Goal: Task Accomplishment & Management: Use online tool/utility

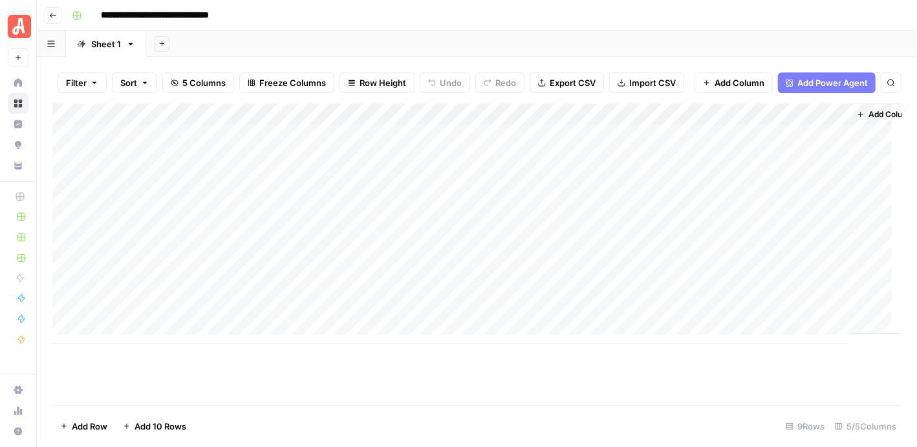
click at [136, 337] on div "Add Column" at bounding box center [476, 223] width 849 height 241
click at [166, 418] on button "Add 10 Rows" at bounding box center [154, 426] width 79 height 21
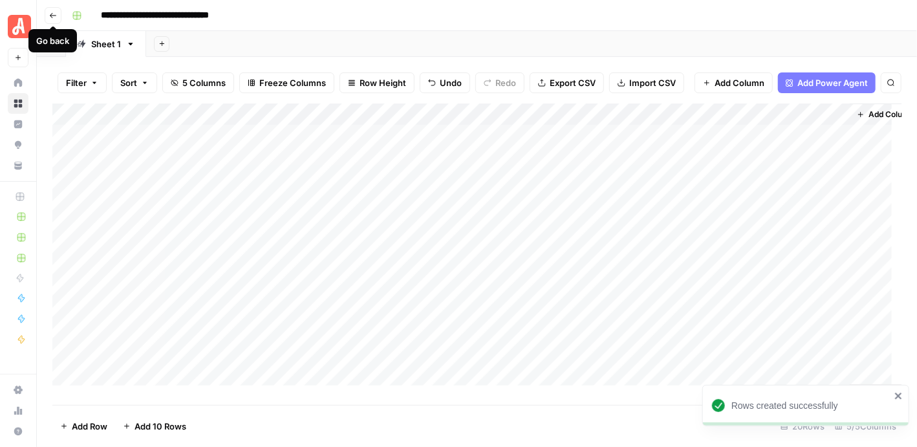
click at [46, 13] on button "Go back" at bounding box center [53, 15] width 17 height 17
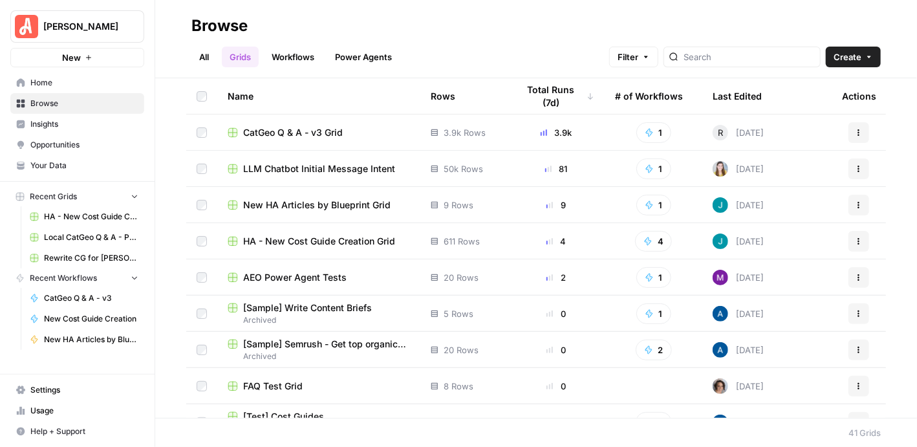
click at [312, 135] on span "CatGeo Q & A - v3 Grid" at bounding box center [293, 132] width 100 height 13
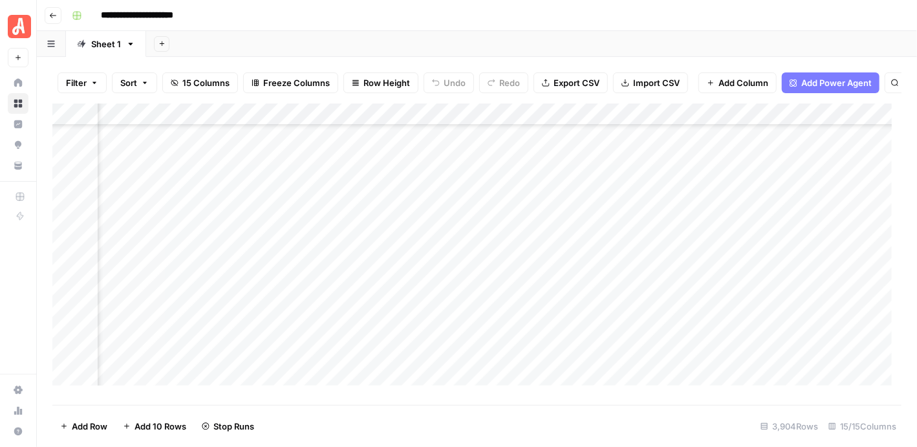
scroll to position [74526, 353]
click at [422, 224] on div "Add Column" at bounding box center [476, 249] width 849 height 292
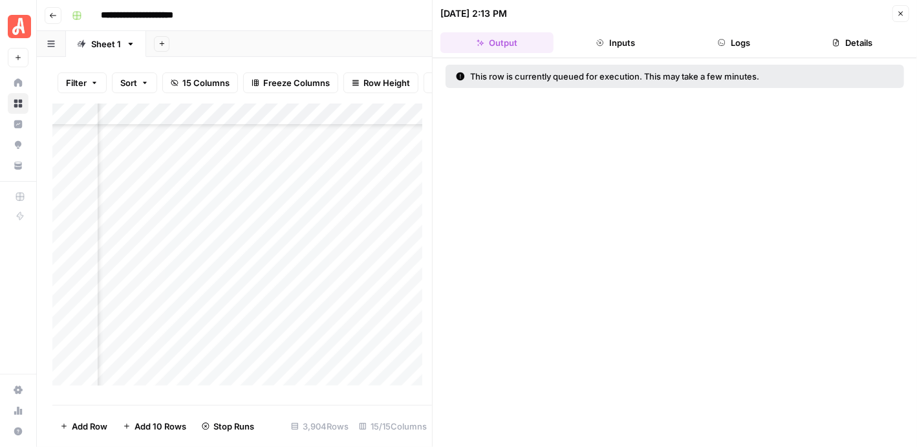
click at [739, 39] on button "Logs" at bounding box center [734, 42] width 113 height 21
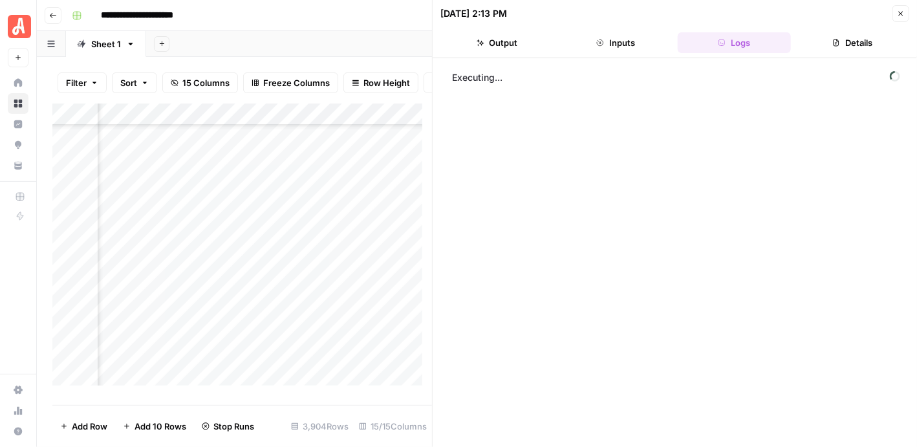
click at [627, 41] on button "Inputs" at bounding box center [615, 42] width 113 height 21
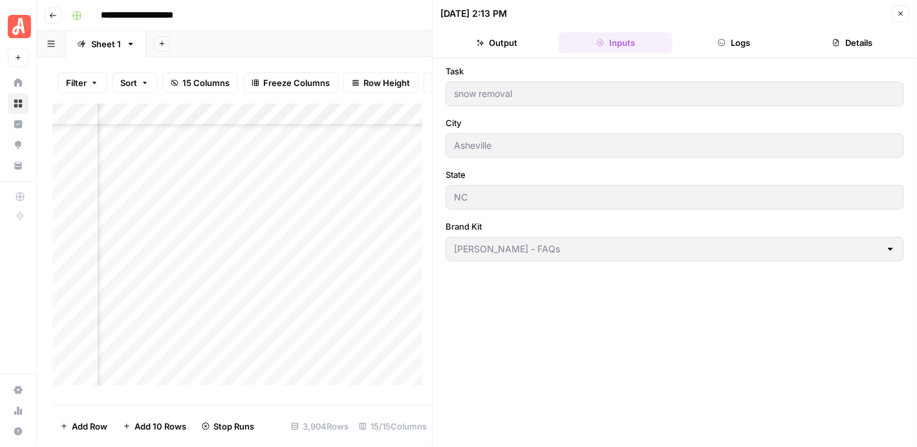
click at [744, 38] on button "Logs" at bounding box center [734, 42] width 113 height 21
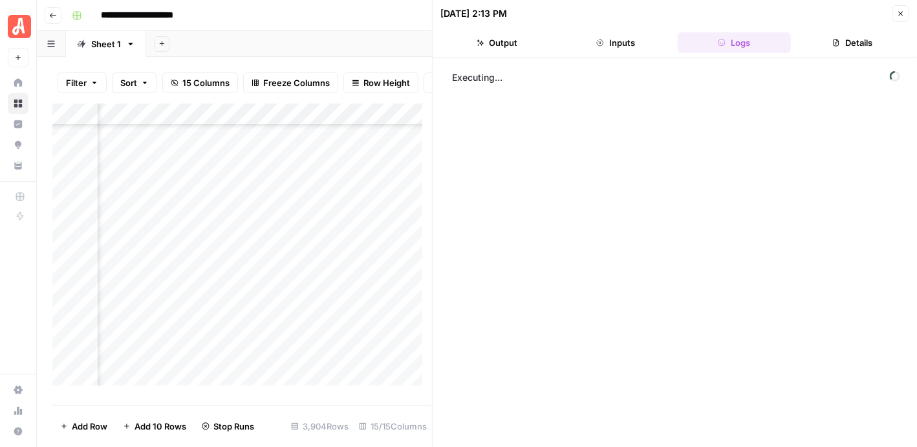
click at [836, 39] on icon "button" at bounding box center [836, 43] width 8 height 8
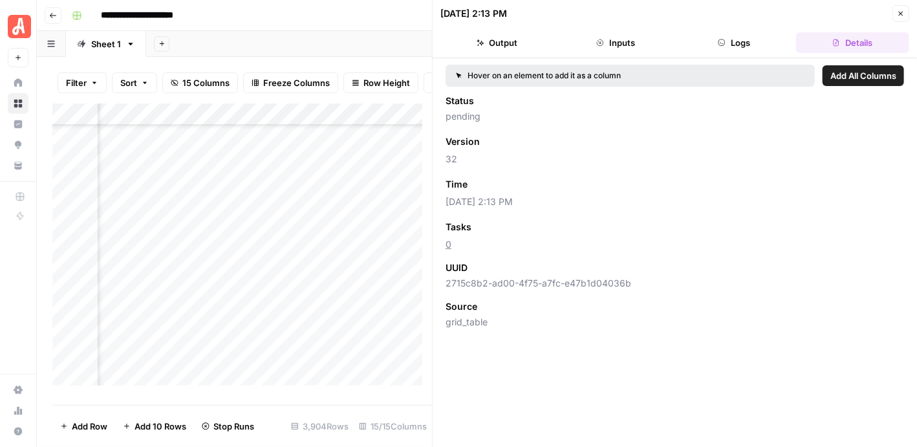
click at [901, 14] on icon "button" at bounding box center [901, 14] width 5 height 5
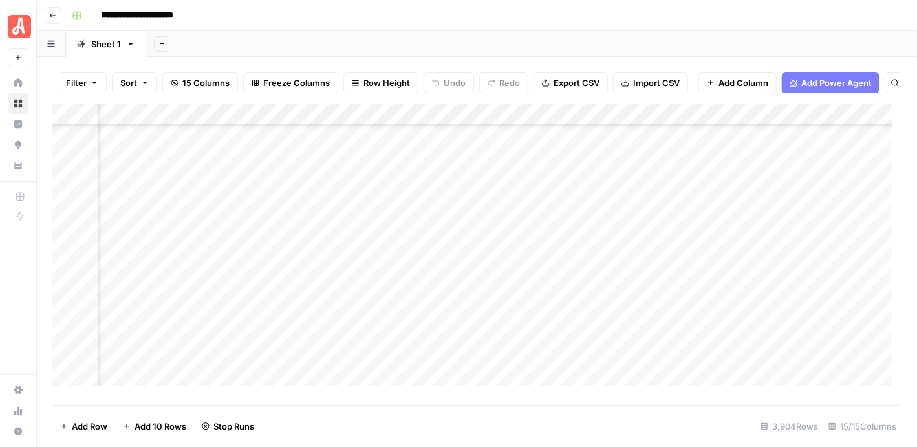
scroll to position [74610, 228]
click at [549, 140] on div "Add Column" at bounding box center [476, 249] width 849 height 292
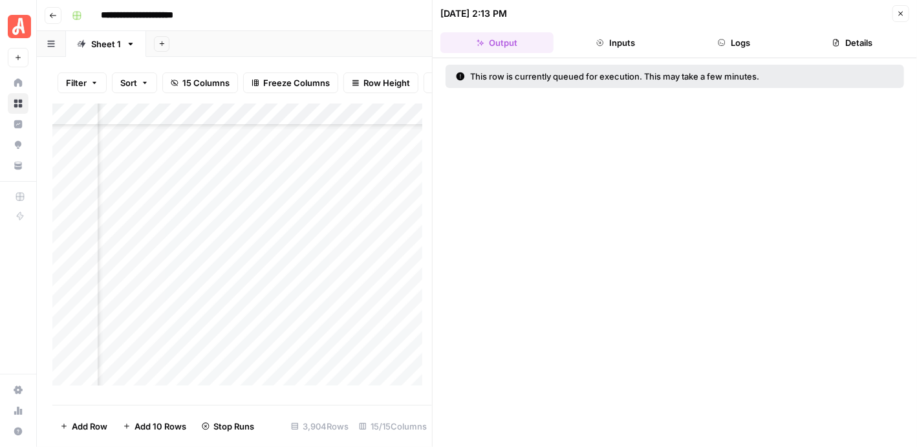
click at [745, 43] on button "Logs" at bounding box center [734, 42] width 113 height 21
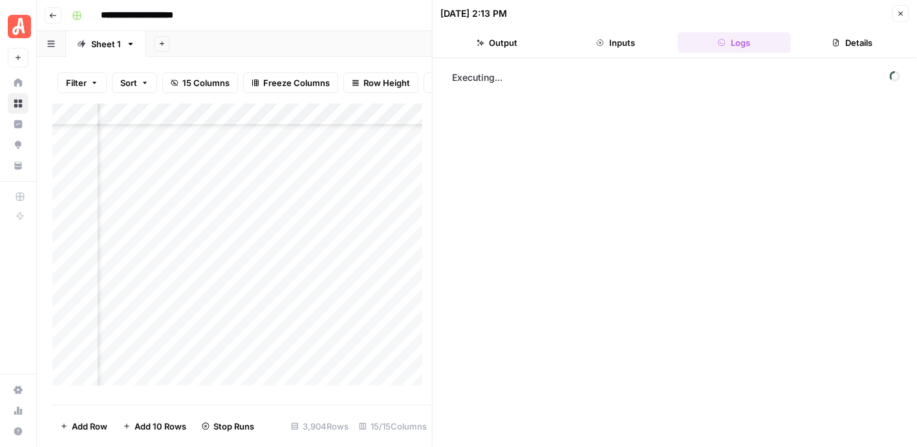
click at [841, 41] on button "Details" at bounding box center [852, 42] width 113 height 21
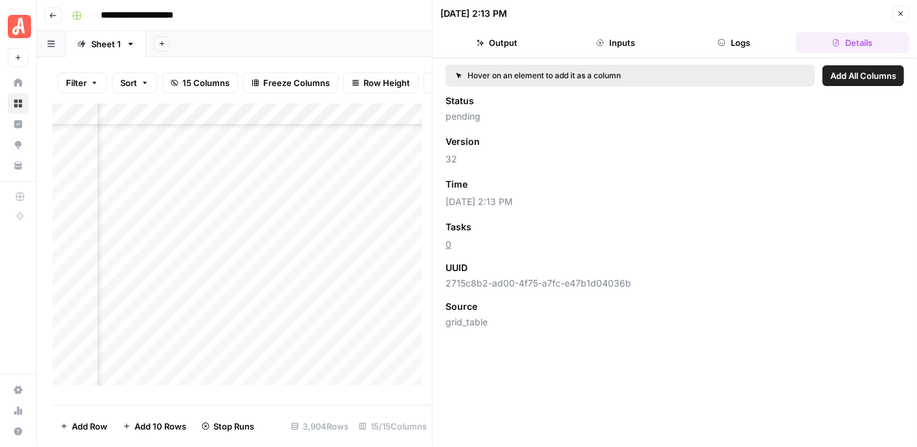
click at [748, 37] on button "Logs" at bounding box center [734, 42] width 113 height 21
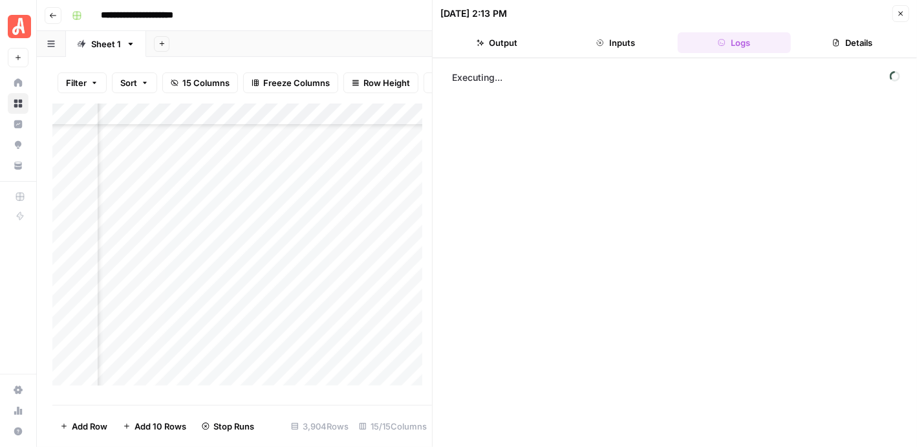
click at [592, 39] on button "Inputs" at bounding box center [615, 42] width 113 height 21
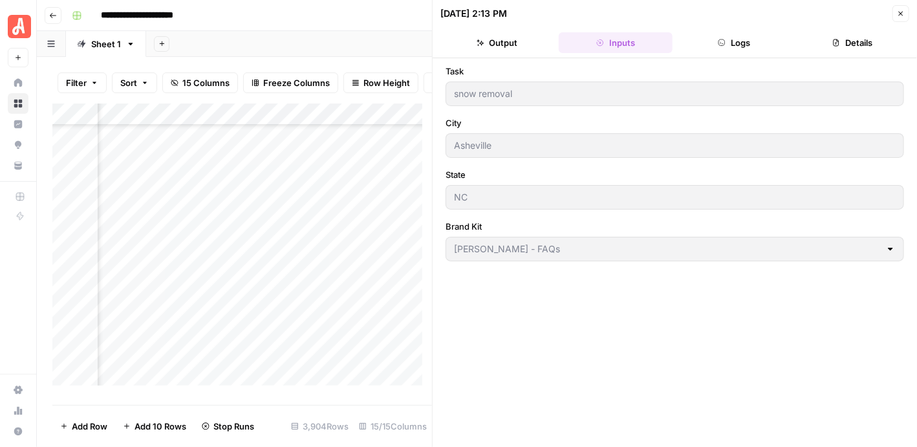
click at [900, 12] on icon "button" at bounding box center [901, 14] width 5 height 5
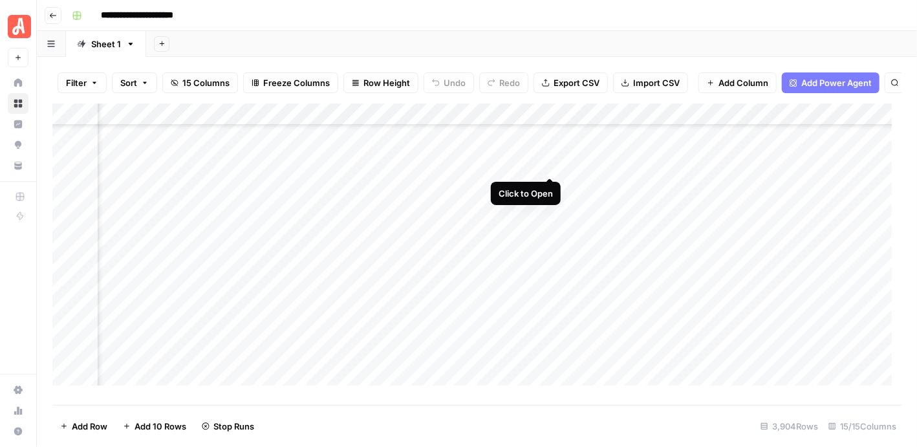
click at [546, 162] on div "Add Column" at bounding box center [476, 249] width 849 height 292
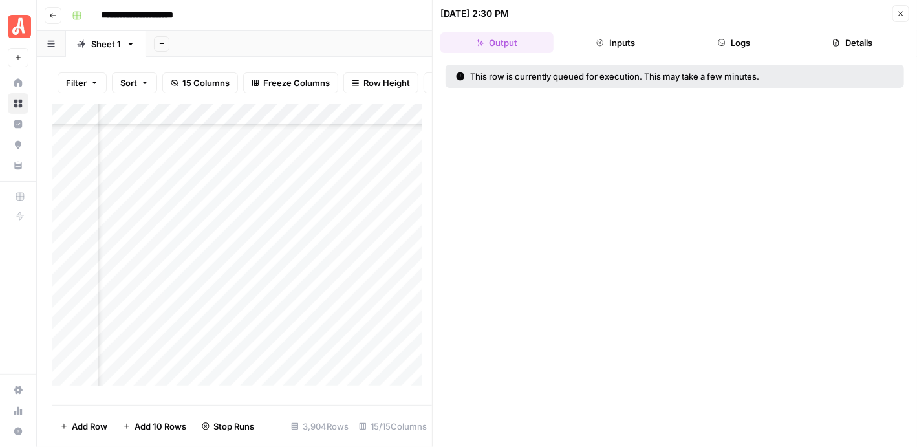
click at [737, 36] on button "Logs" at bounding box center [734, 42] width 113 height 21
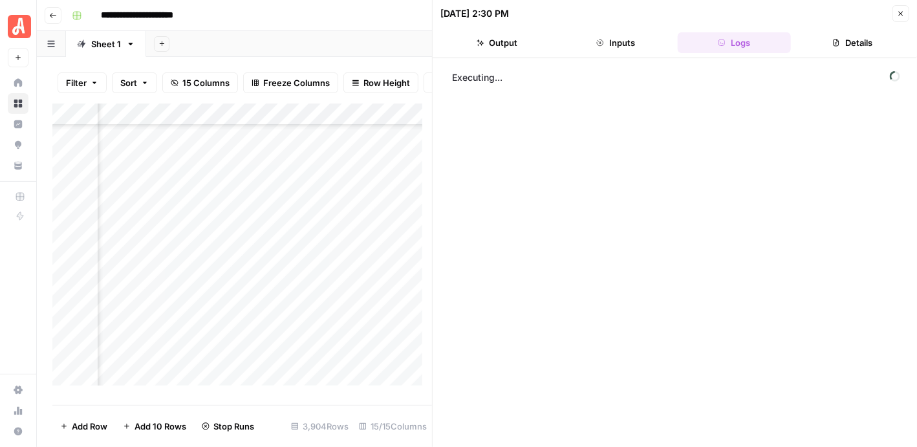
click at [849, 42] on button "Details" at bounding box center [852, 42] width 113 height 21
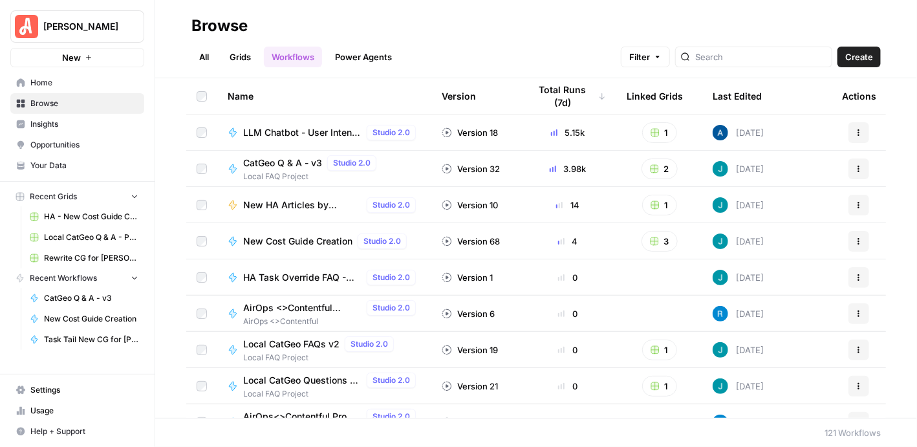
click at [233, 58] on link "Grids" at bounding box center [240, 57] width 37 height 21
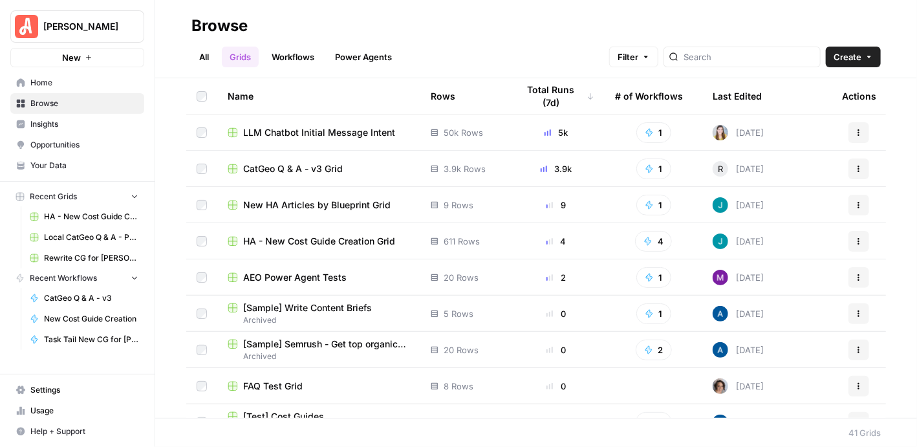
click at [336, 126] on span "LLM Chatbot Initial Message Intent" at bounding box center [319, 132] width 152 height 13
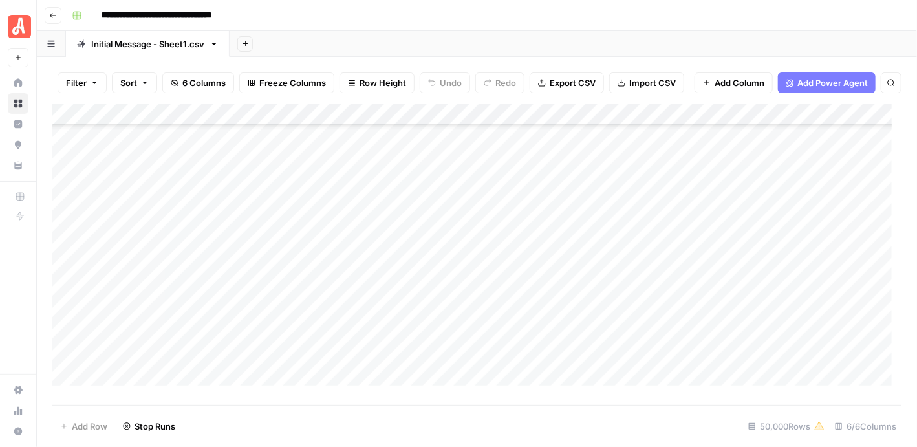
scroll to position [190875, 0]
click at [891, 158] on div "Add Column" at bounding box center [476, 249] width 849 height 292
click at [540, 235] on div "Add Column" at bounding box center [476, 249] width 849 height 292
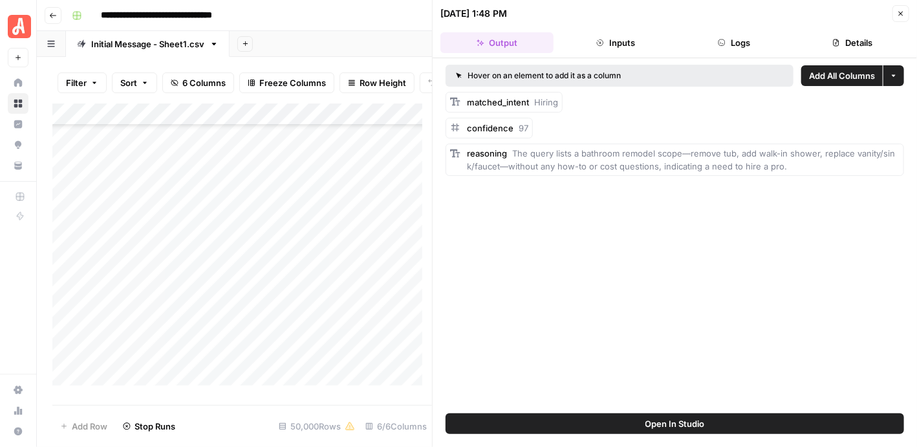
click at [861, 44] on button "Details" at bounding box center [852, 42] width 113 height 21
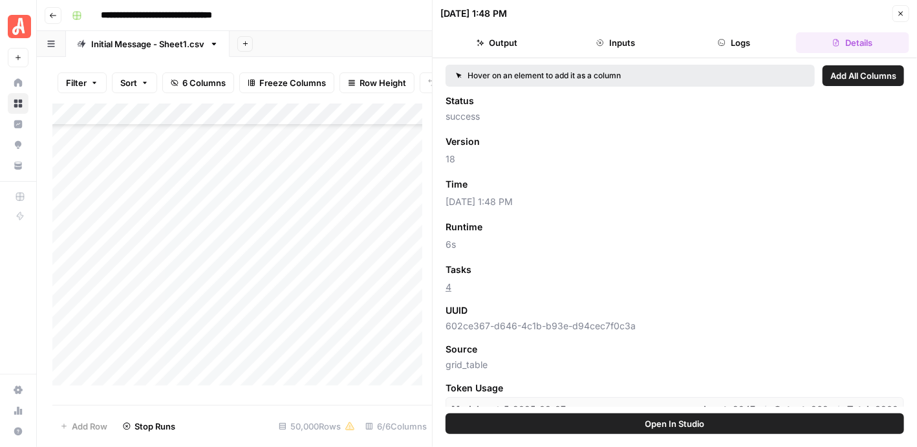
click at [898, 13] on icon "button" at bounding box center [901, 14] width 8 height 8
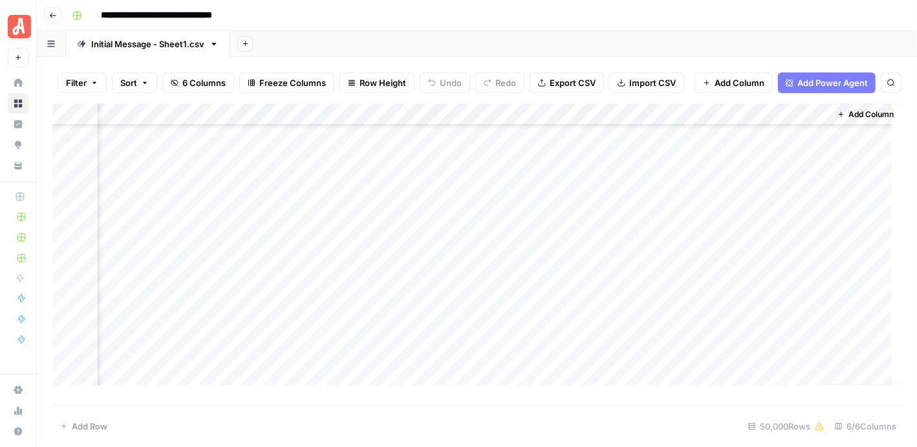
scroll to position [92333, 0]
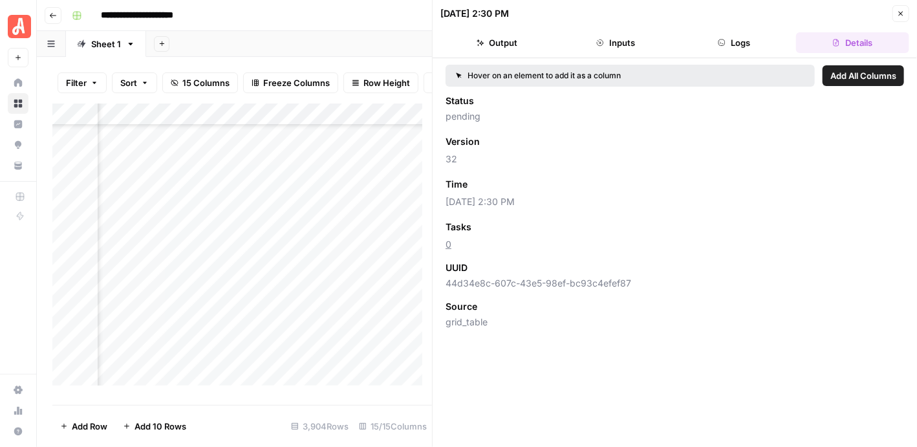
scroll to position [74610, 228]
